Goal: Information Seeking & Learning: Learn about a topic

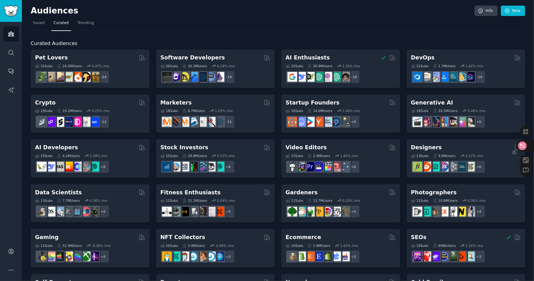
click at [520, 144] on icon at bounding box center [522, 145] width 5 height 5
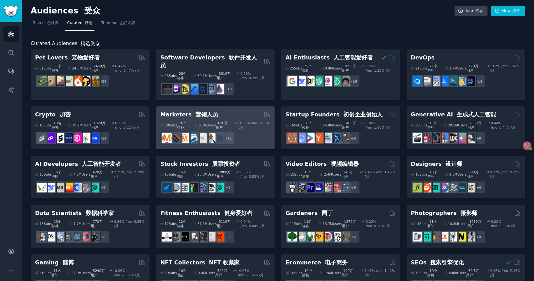
click at [226, 111] on div "Marketers 营销人员" at bounding box center [215, 115] width 110 height 8
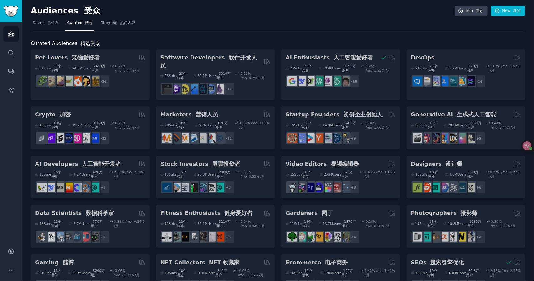
click at [226, 113] on div "Pet Lovers 宠物爱好者 31 Sub s 31个替补 24.5M Users 2450万用户 0.47 % /mo 0.47% /月 + 24 So…" at bounding box center [278, 285] width 494 height 472
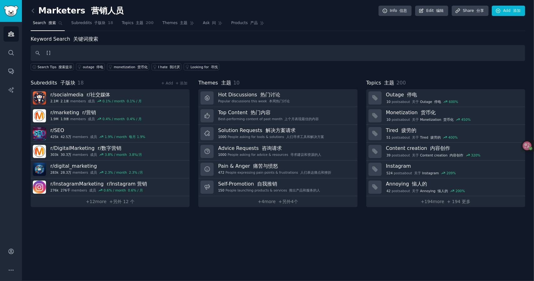
type input "【"
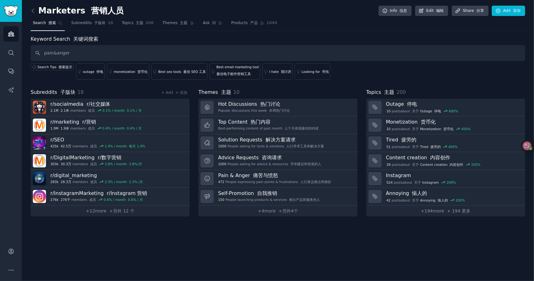
type input "pain&anger"
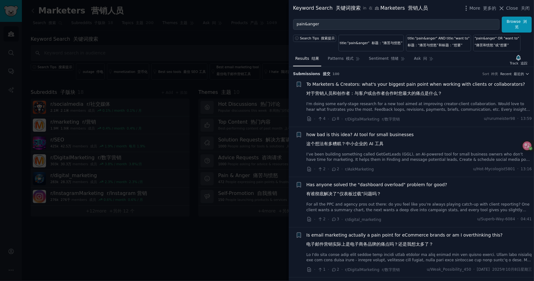
click at [370, 93] on font "对于营销人员和创作者：与客户或合作者合作时您最大的痛点是什么？" at bounding box center [374, 93] width 136 height 5
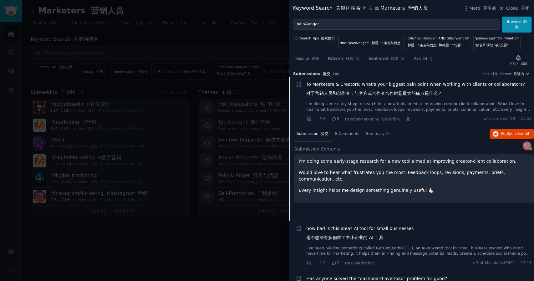
scroll to position [10, 0]
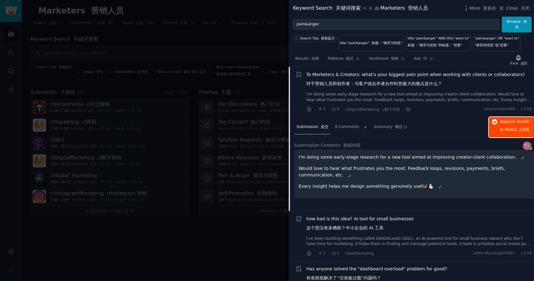
click at [512, 122] on span "on Reddit" at bounding box center [520, 121] width 18 height 4
